Goal: Transaction & Acquisition: Purchase product/service

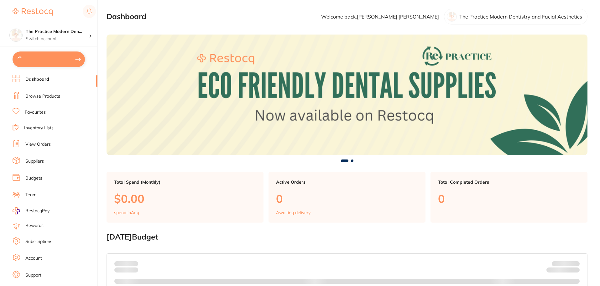
type input "15"
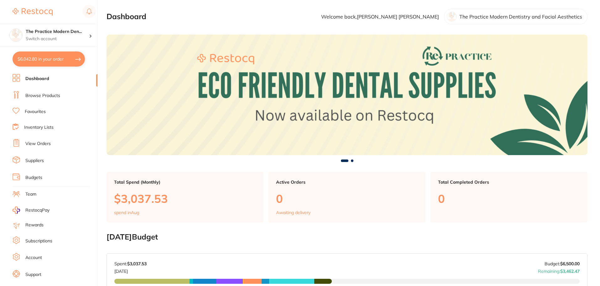
click at [56, 57] on button "$6,042.80 in your order" at bounding box center [49, 58] width 72 height 15
checkbox input "true"
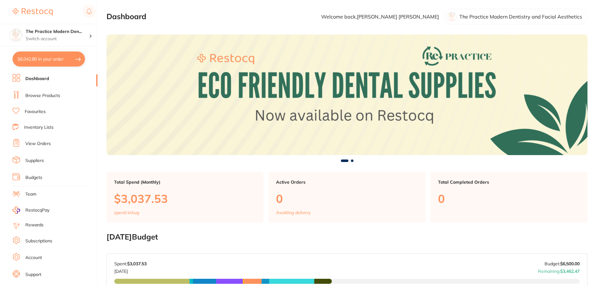
checkbox input "true"
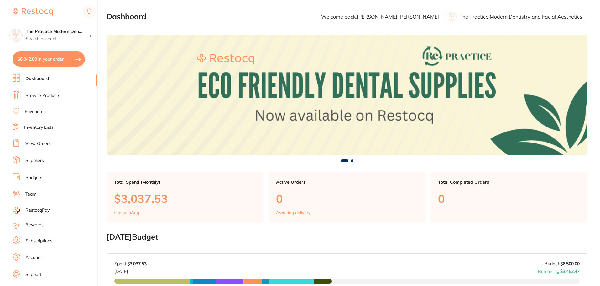
checkbox input "true"
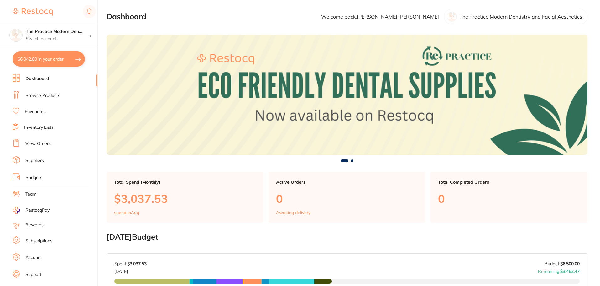
checkbox input "true"
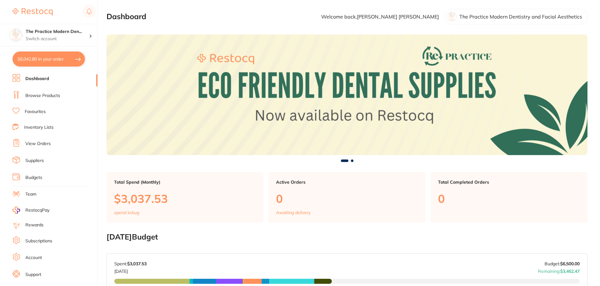
checkbox input "true"
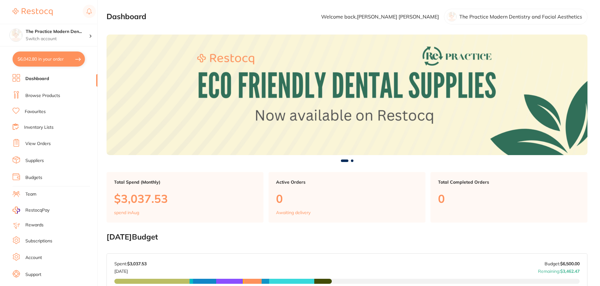
checkbox input "true"
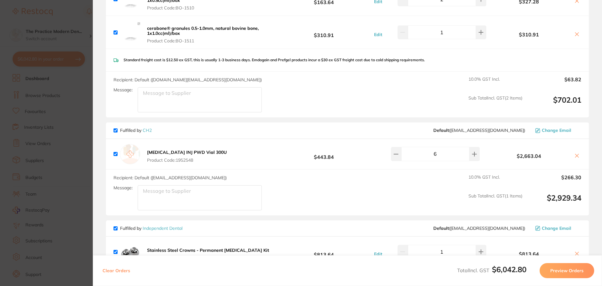
click at [575, 153] on icon at bounding box center [576, 155] width 5 height 5
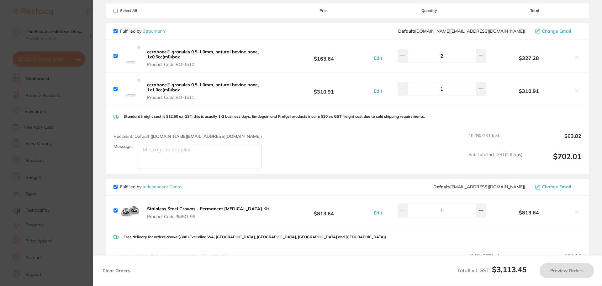
checkbox input "true"
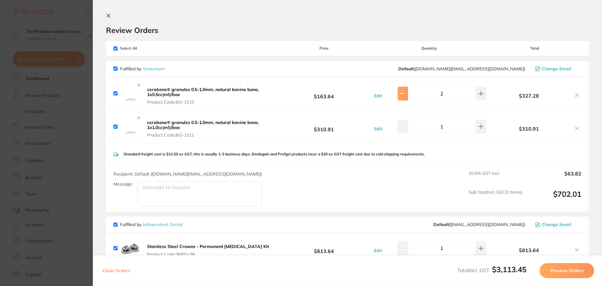
click at [405, 96] on button at bounding box center [403, 94] width 10 height 14
type input "1"
click at [114, 47] on input "checkbox" at bounding box center [116, 48] width 4 height 4
checkbox input "false"
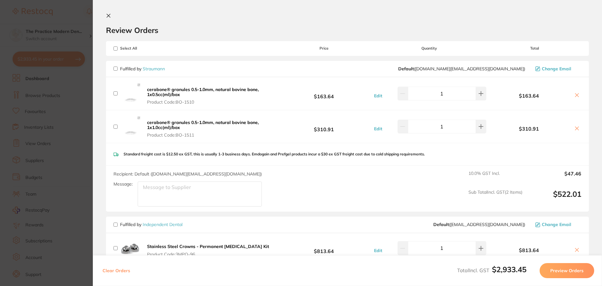
checkbox input "false"
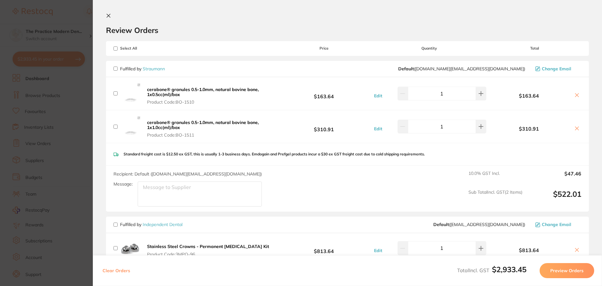
checkbox input "false"
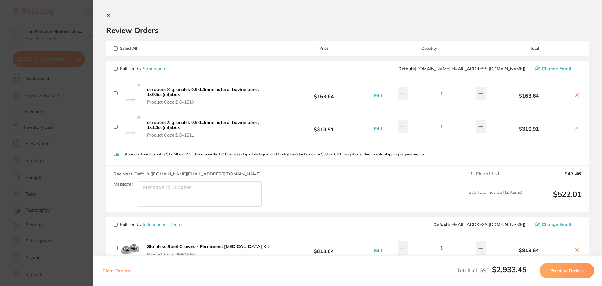
checkbox input "false"
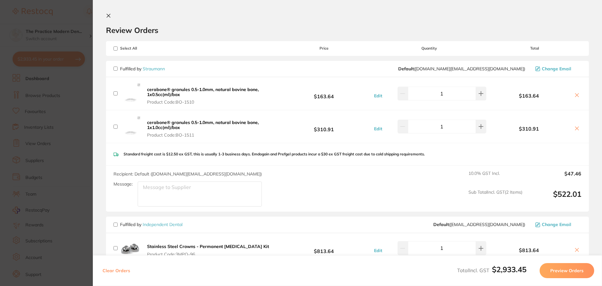
checkbox input "false"
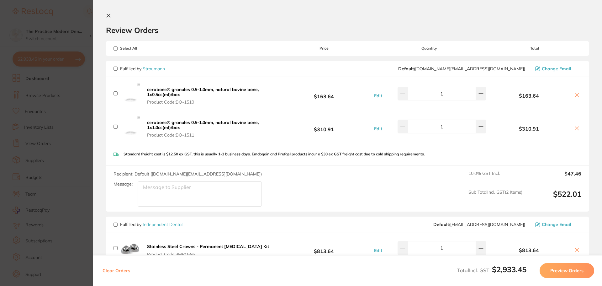
checkbox input "false"
click at [114, 68] on input "checkbox" at bounding box center [116, 68] width 4 height 4
checkbox input "true"
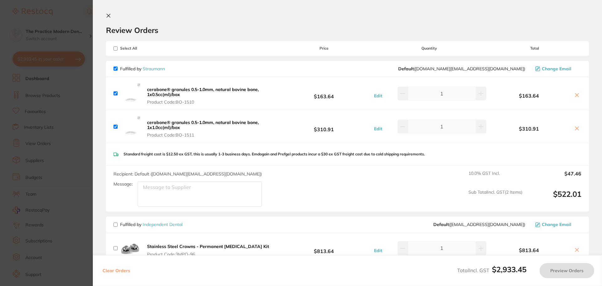
checkbox input "true"
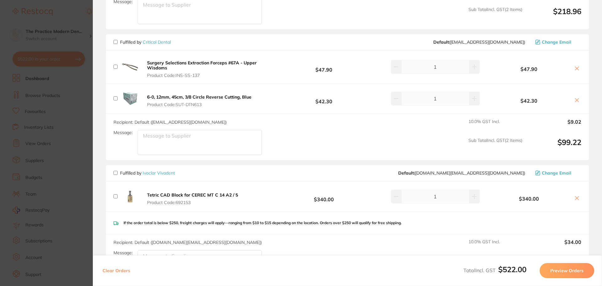
scroll to position [1178, 0]
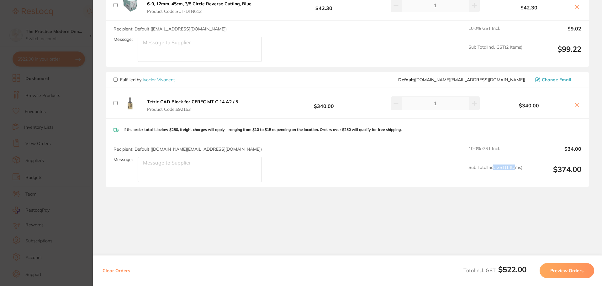
drag, startPoint x: 502, startPoint y: 213, endPoint x: 527, endPoint y: 224, distance: 27.6
click at [519, 220] on section "Review Orders Your orders are being processed and we will notify you once we ha…" at bounding box center [347, 143] width 509 height 286
click at [562, 271] on button "Preview Orders" at bounding box center [567, 270] width 55 height 15
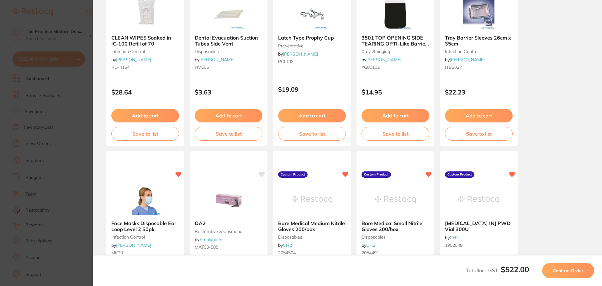
scroll to position [0, 0]
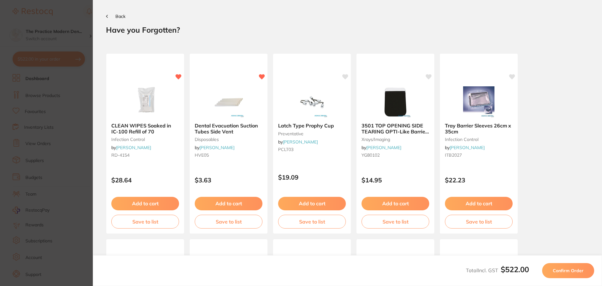
click at [574, 271] on span "Confirm Order" at bounding box center [568, 270] width 31 height 6
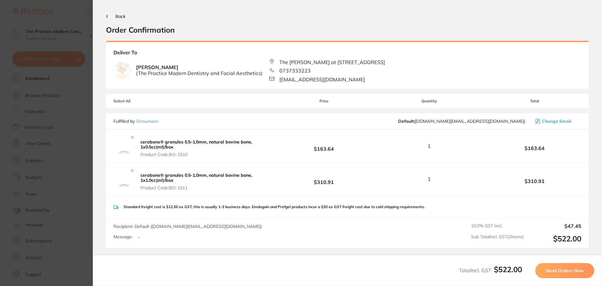
click at [574, 271] on span "Send Orders Now" at bounding box center [565, 270] width 38 height 6
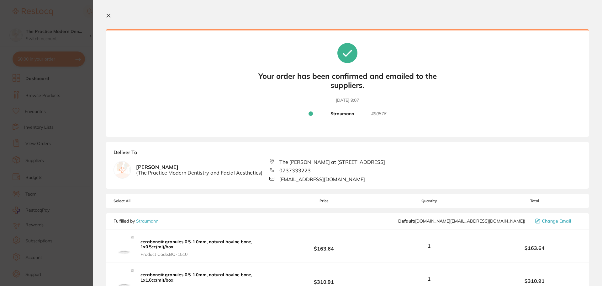
click at [108, 14] on icon at bounding box center [108, 15] width 5 height 5
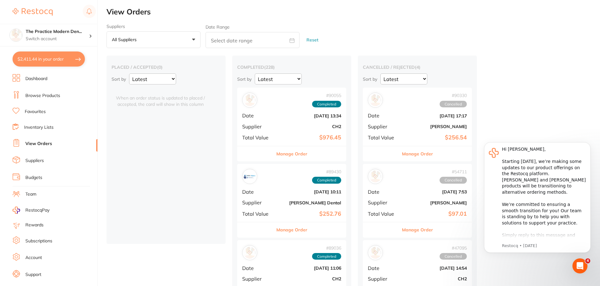
checkbox input "false"
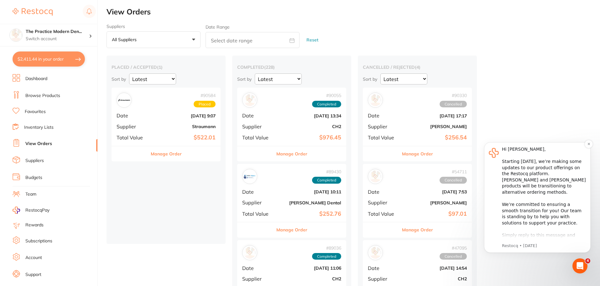
scroll to position [35, 0]
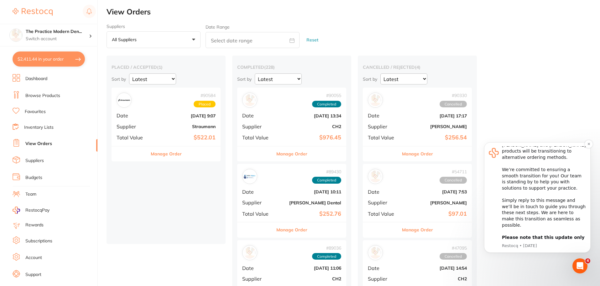
click at [549, 235] on b "Please note that this update only applies to practices with one - two locations…" at bounding box center [543, 247] width 83 height 24
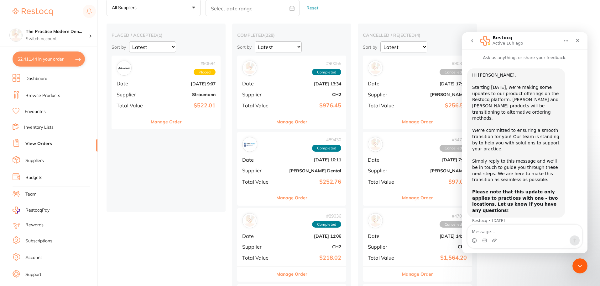
scroll to position [63, 0]
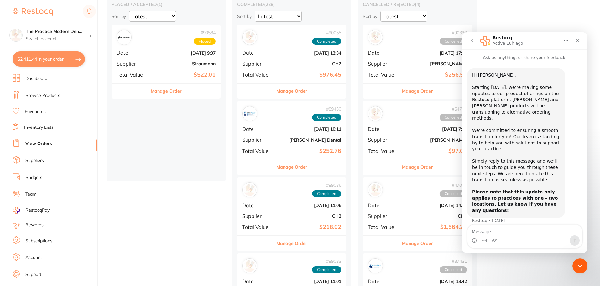
click at [513, 234] on textarea "Message…" at bounding box center [525, 230] width 115 height 11
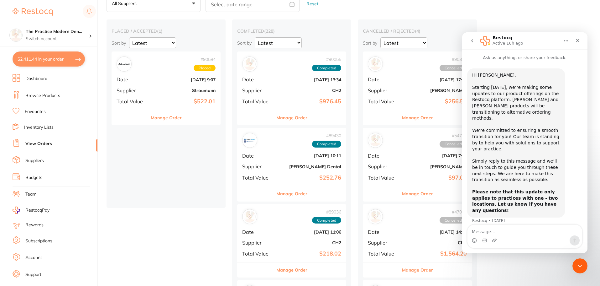
scroll to position [0, 0]
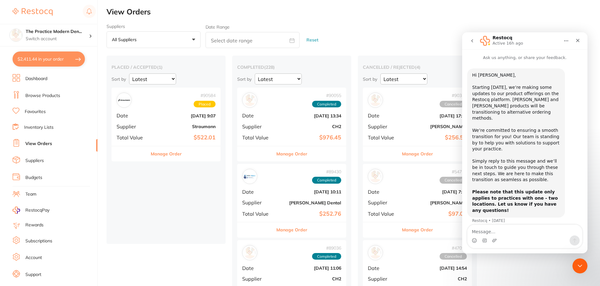
click at [475, 42] on button "go back" at bounding box center [473, 41] width 12 height 12
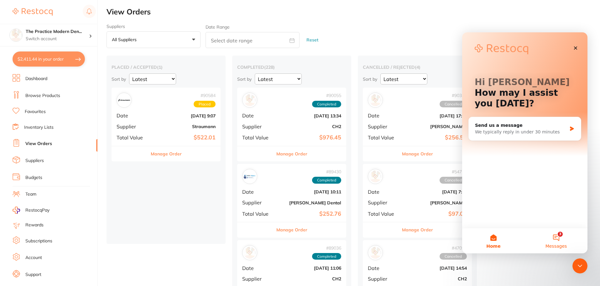
click at [560, 237] on button "3 Messages" at bounding box center [556, 240] width 63 height 25
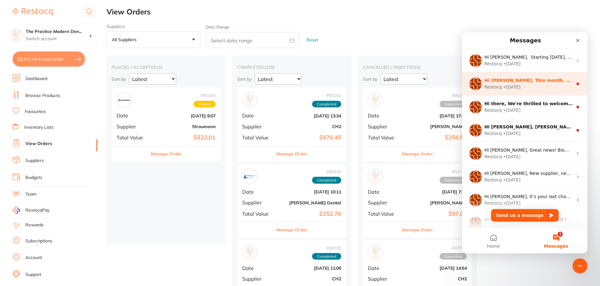
click at [538, 87] on div "Restocq • [DATE]" at bounding box center [529, 87] width 88 height 7
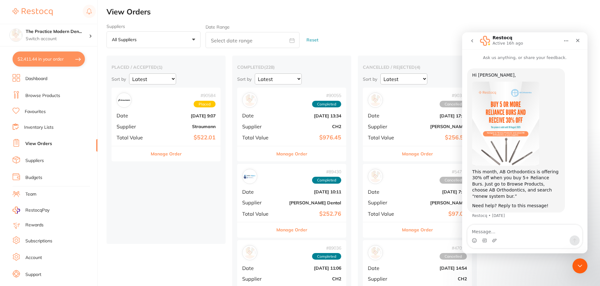
click at [474, 41] on icon "go back" at bounding box center [472, 40] width 5 height 5
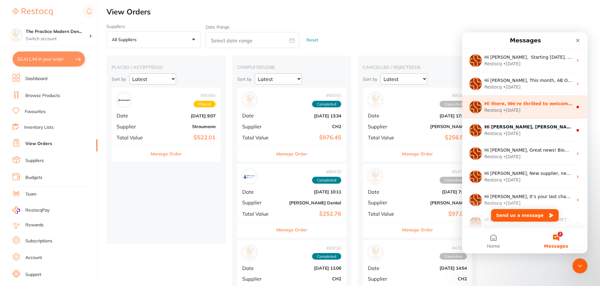
click at [525, 110] on div "Restocq • [DATE]" at bounding box center [529, 110] width 88 height 7
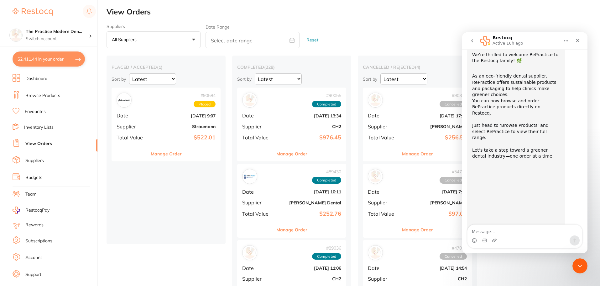
scroll to position [50, 0]
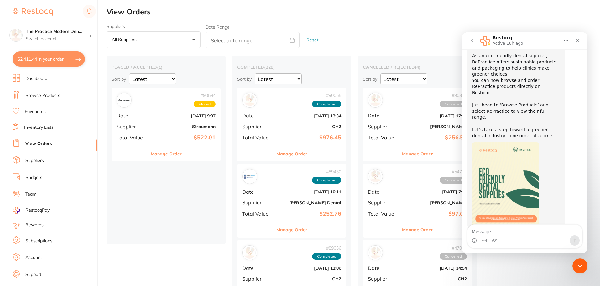
click at [472, 43] on icon "go back" at bounding box center [472, 40] width 5 height 5
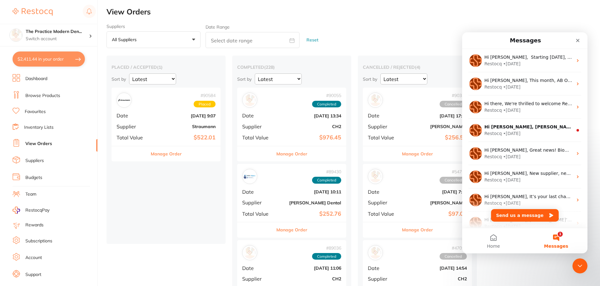
scroll to position [0, 0]
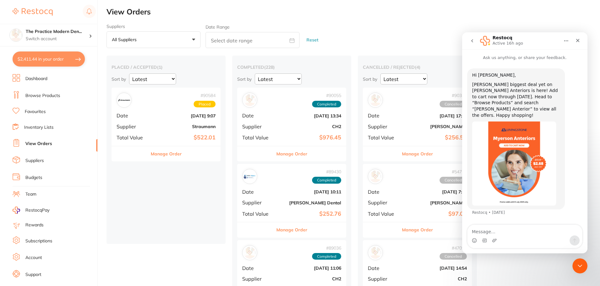
click at [477, 43] on button "go back" at bounding box center [473, 41] width 12 height 12
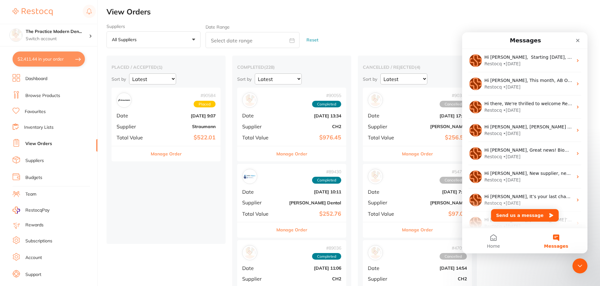
click at [581, 265] on icon "Close Intercom Messenger" at bounding box center [580, 265] width 8 height 8
